Goal: Check status: Check status

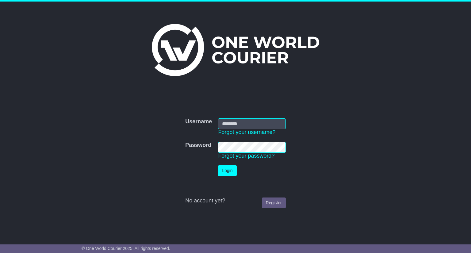
type input "**********"
click at [226, 166] on button "Login" at bounding box center [227, 170] width 18 height 11
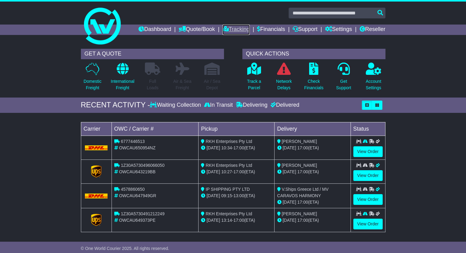
click at [231, 33] on link "Tracking" at bounding box center [236, 30] width 27 height 10
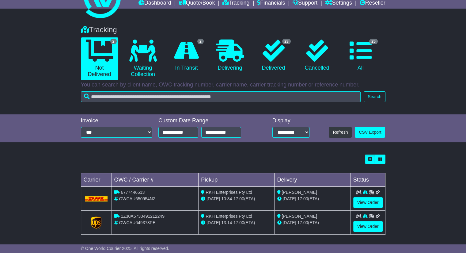
scroll to position [29, 0]
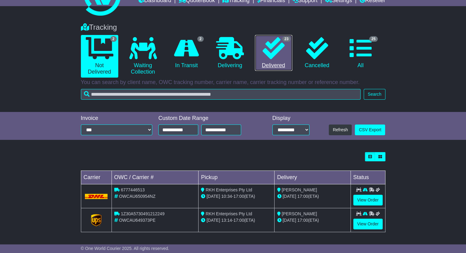
click at [276, 66] on link "23 Delivered" at bounding box center [273, 53] width 37 height 36
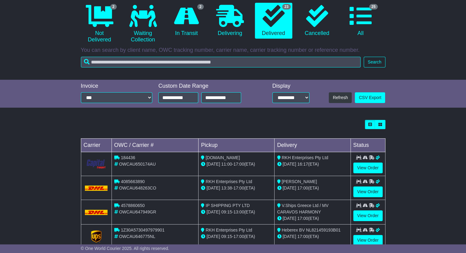
scroll to position [61, 0]
click at [374, 163] on link "View Order" at bounding box center [368, 167] width 29 height 11
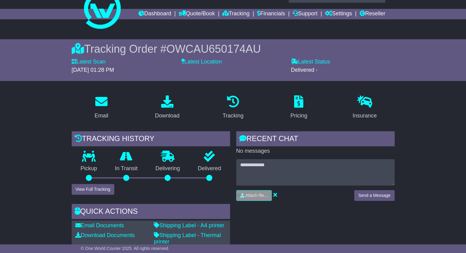
scroll to position [15, 0]
